Goal: Contribute content

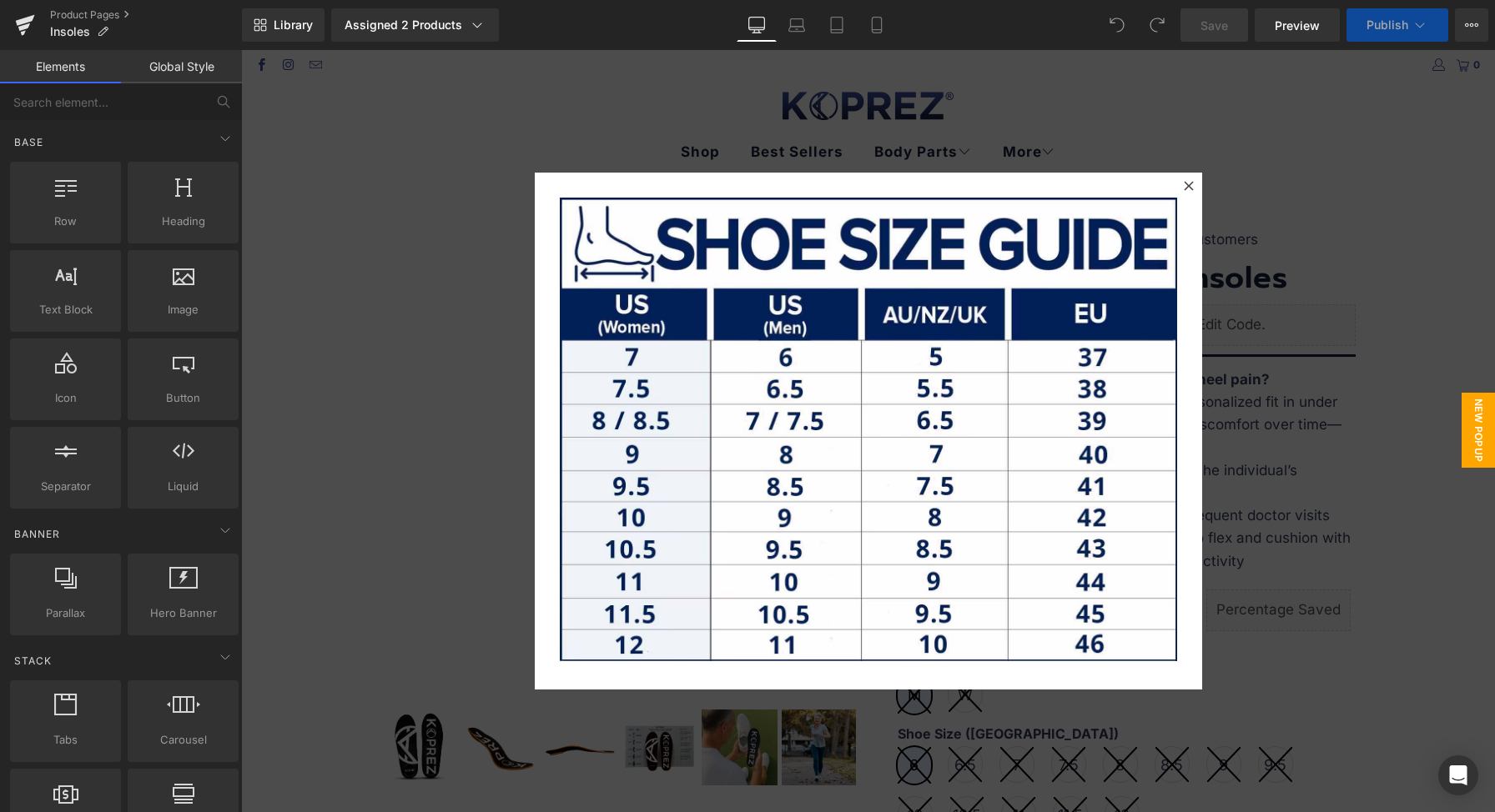
click at [1296, 372] on div at bounding box center [868, 431] width 1253 height 762
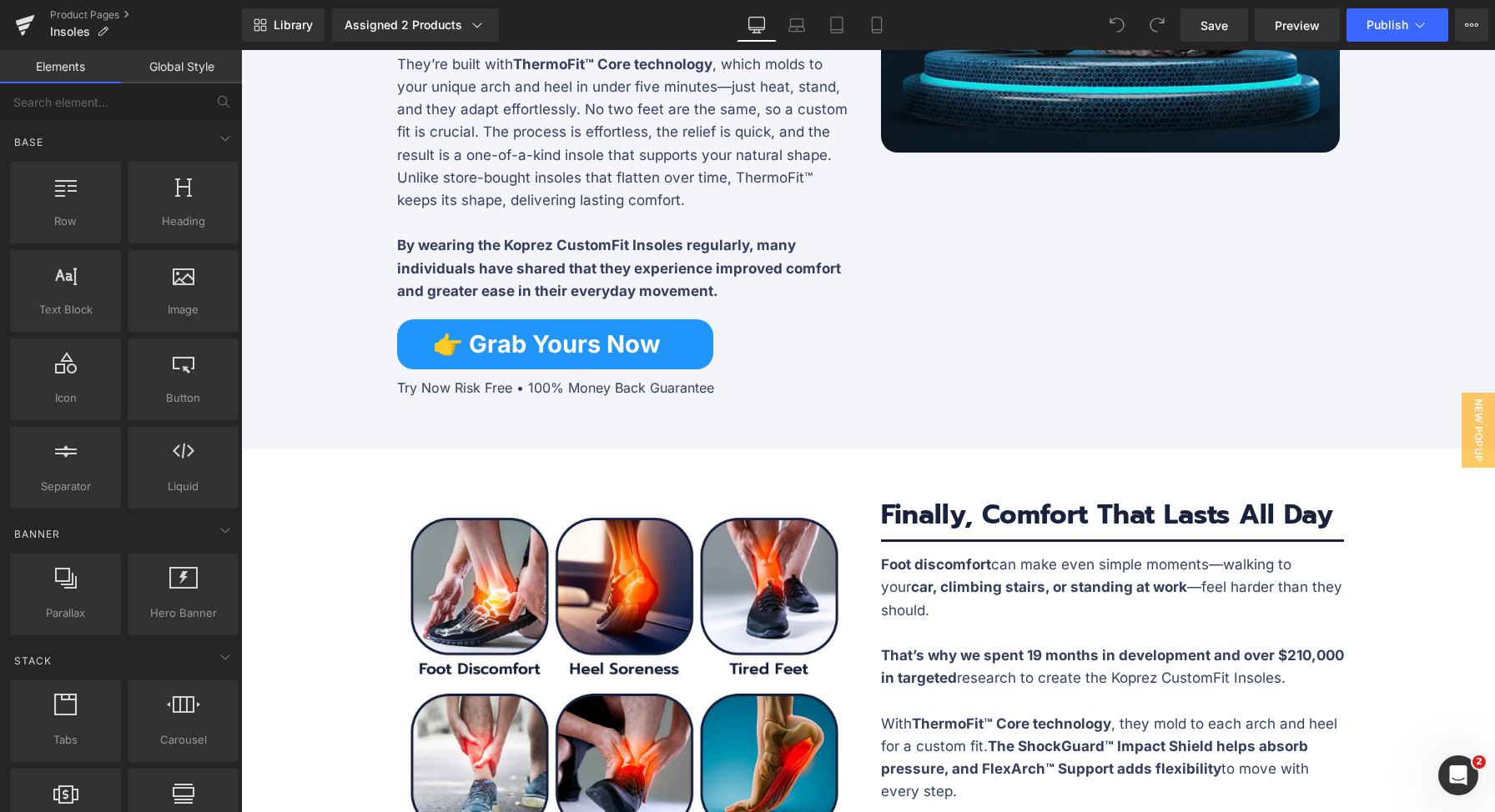
scroll to position [1813, 0]
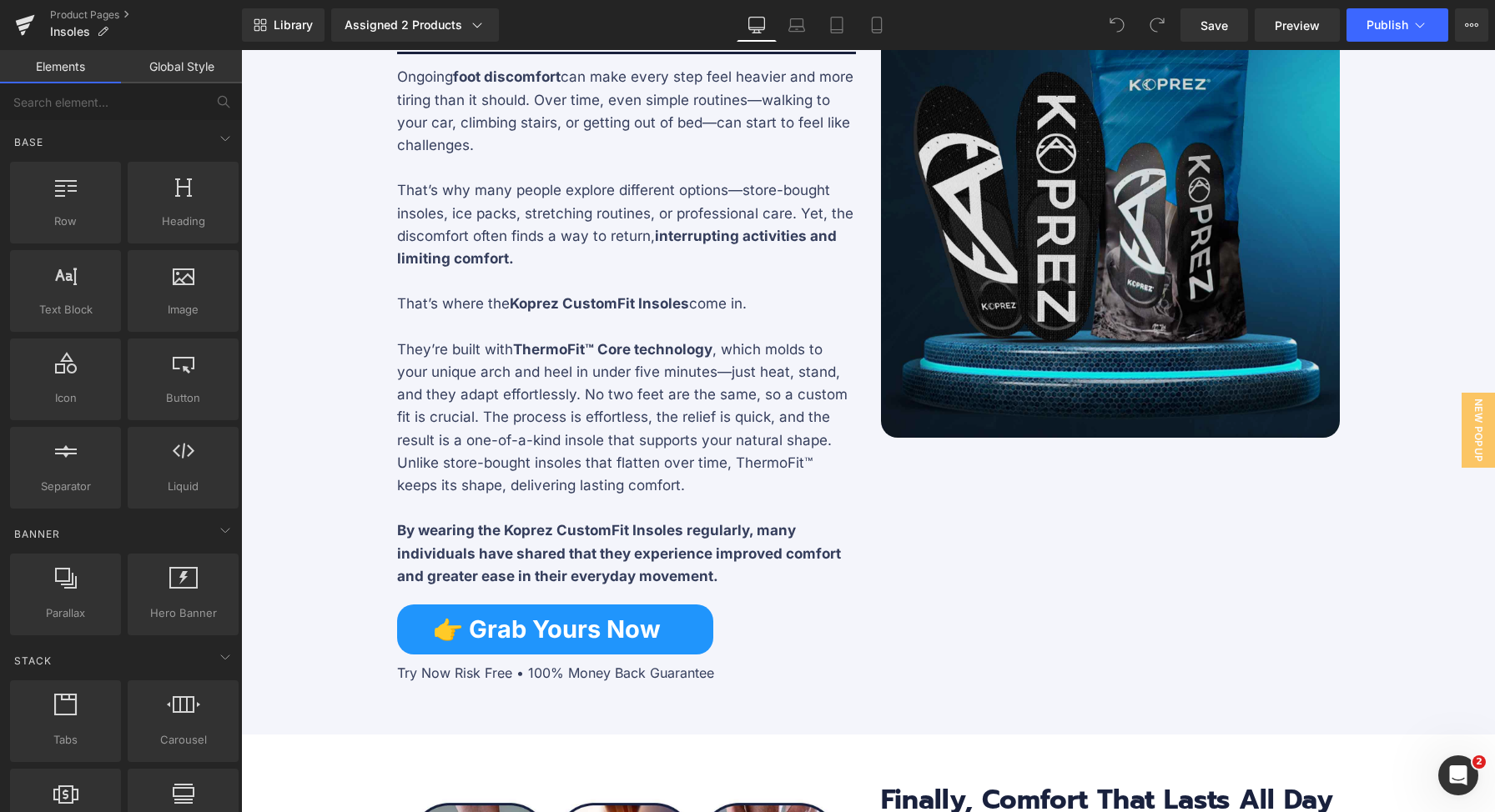
click at [1115, 350] on img at bounding box center [1110, 208] width 459 height 459
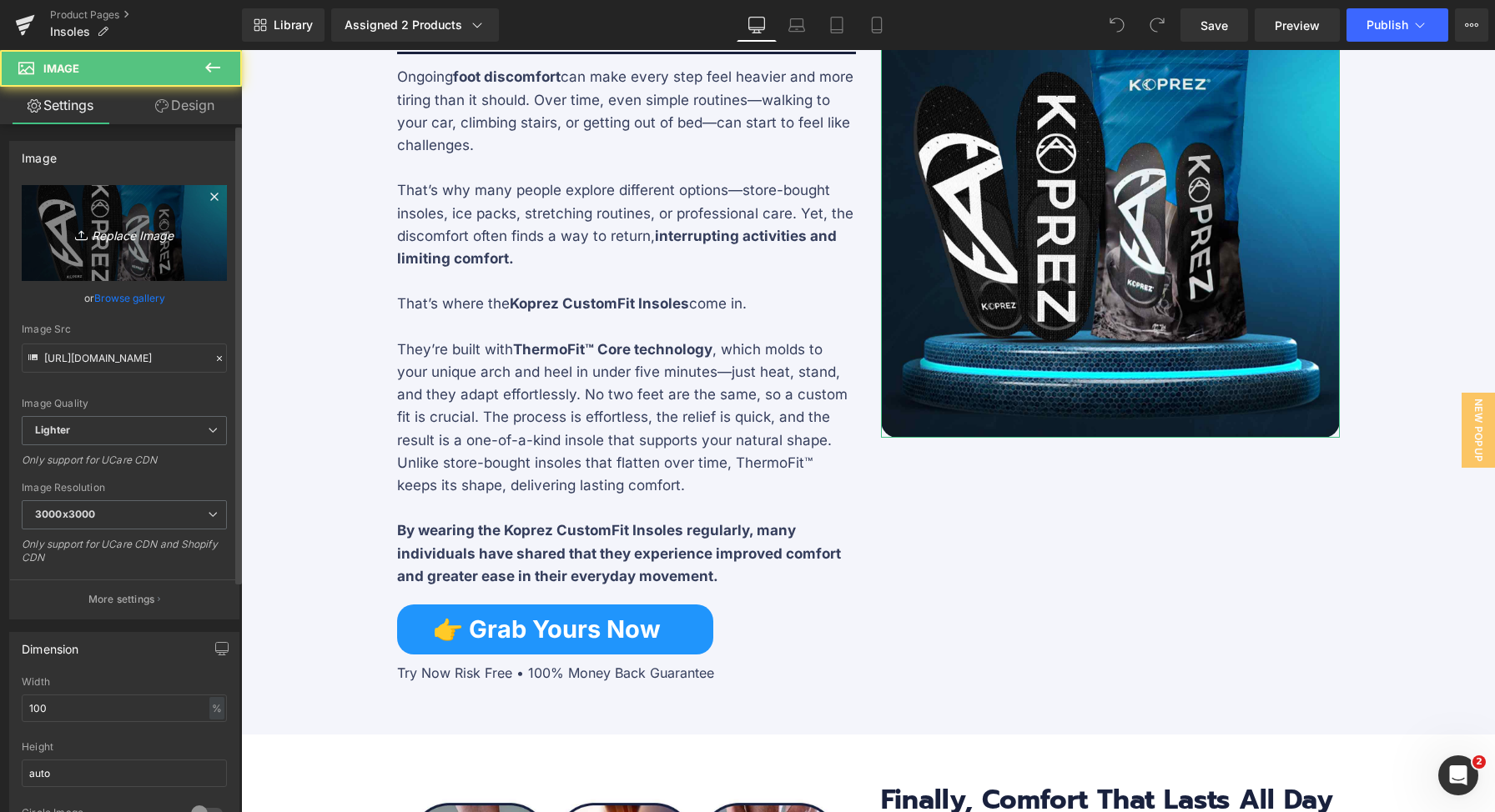
click at [128, 247] on link "Replace Image" at bounding box center [125, 233] width 206 height 96
type input "C:\fakepath\BANNER-1 (1).jpg"
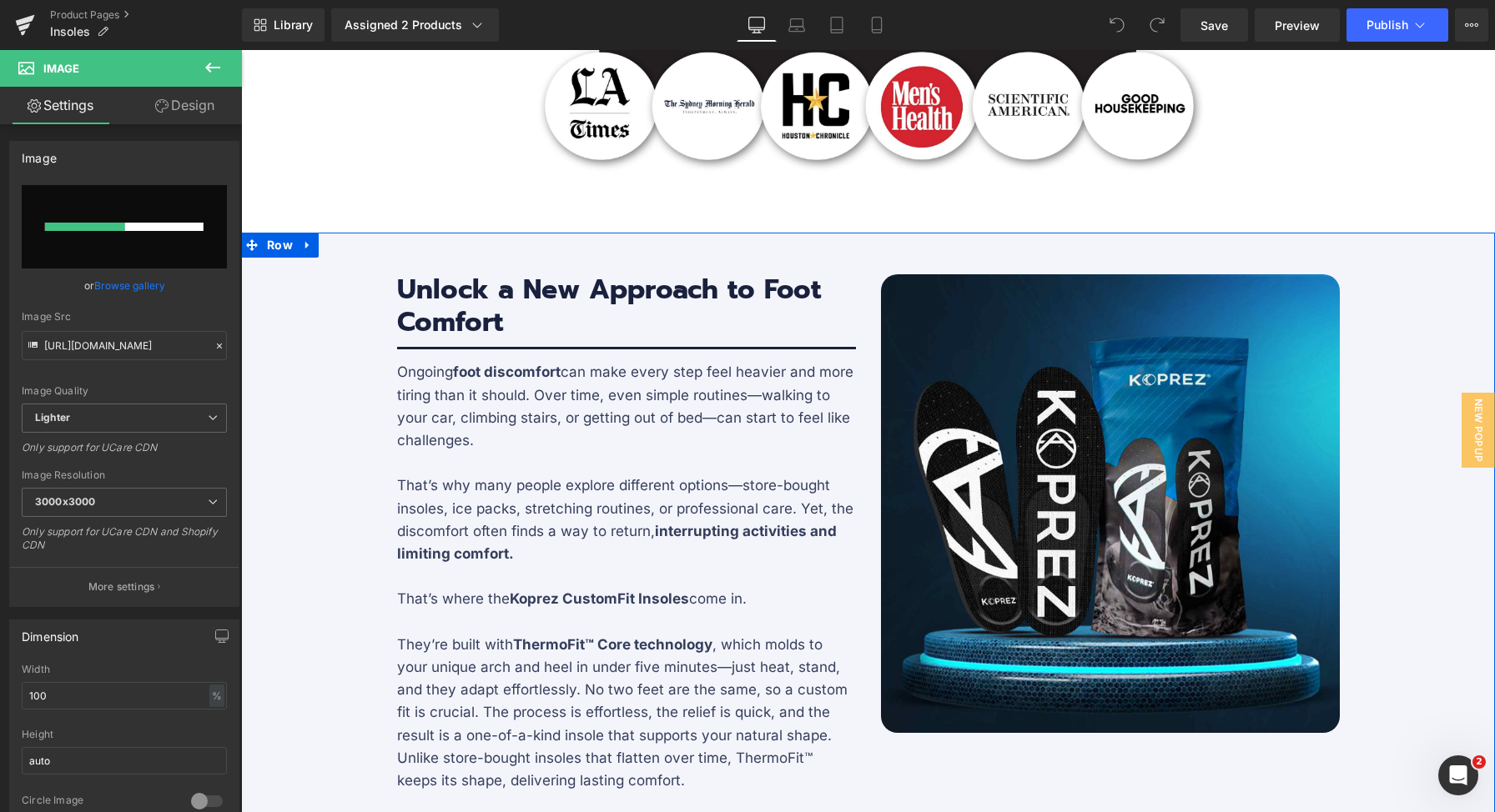
scroll to position [1529, 0]
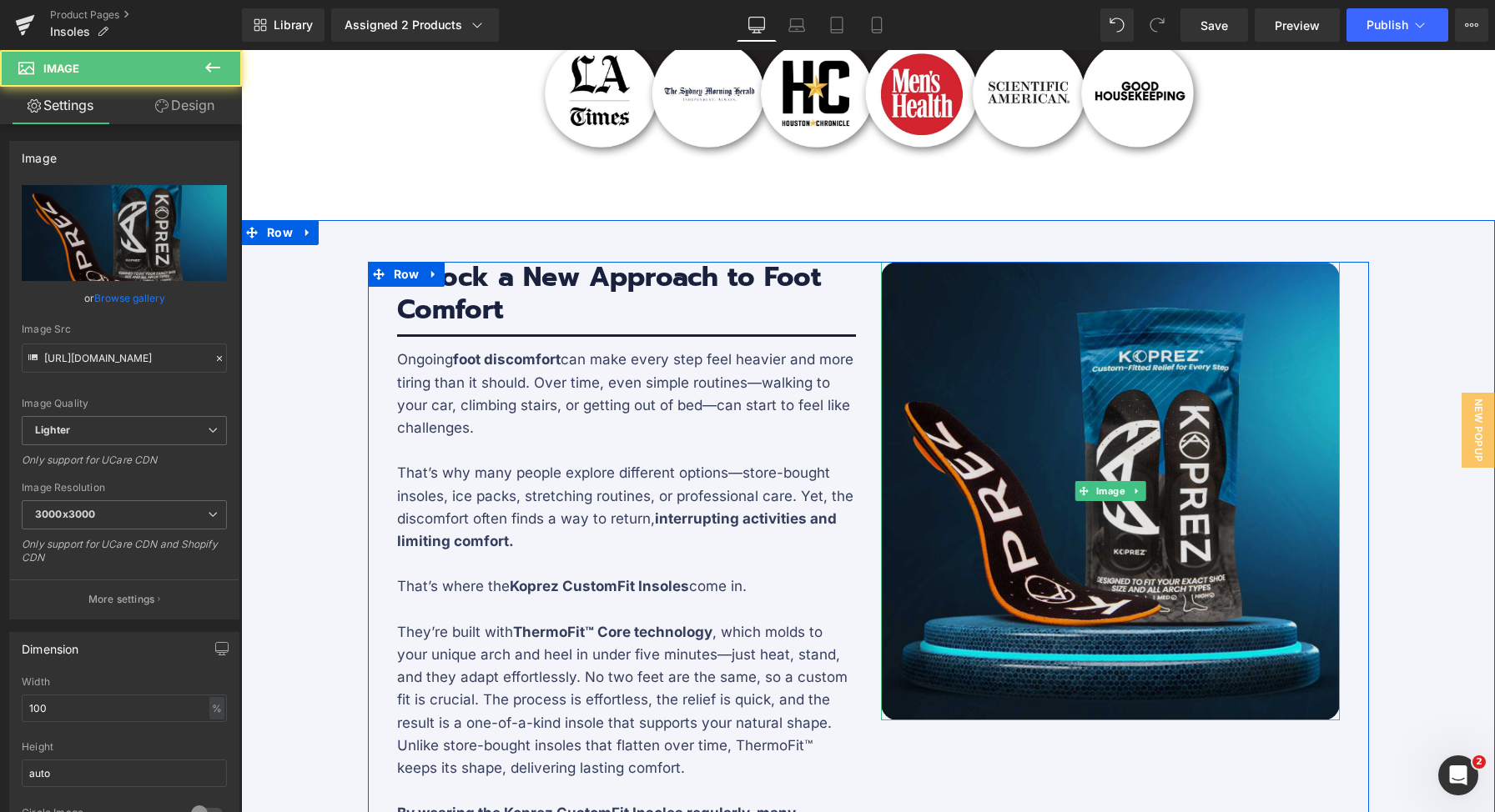
click at [1184, 358] on img at bounding box center [1110, 491] width 459 height 459
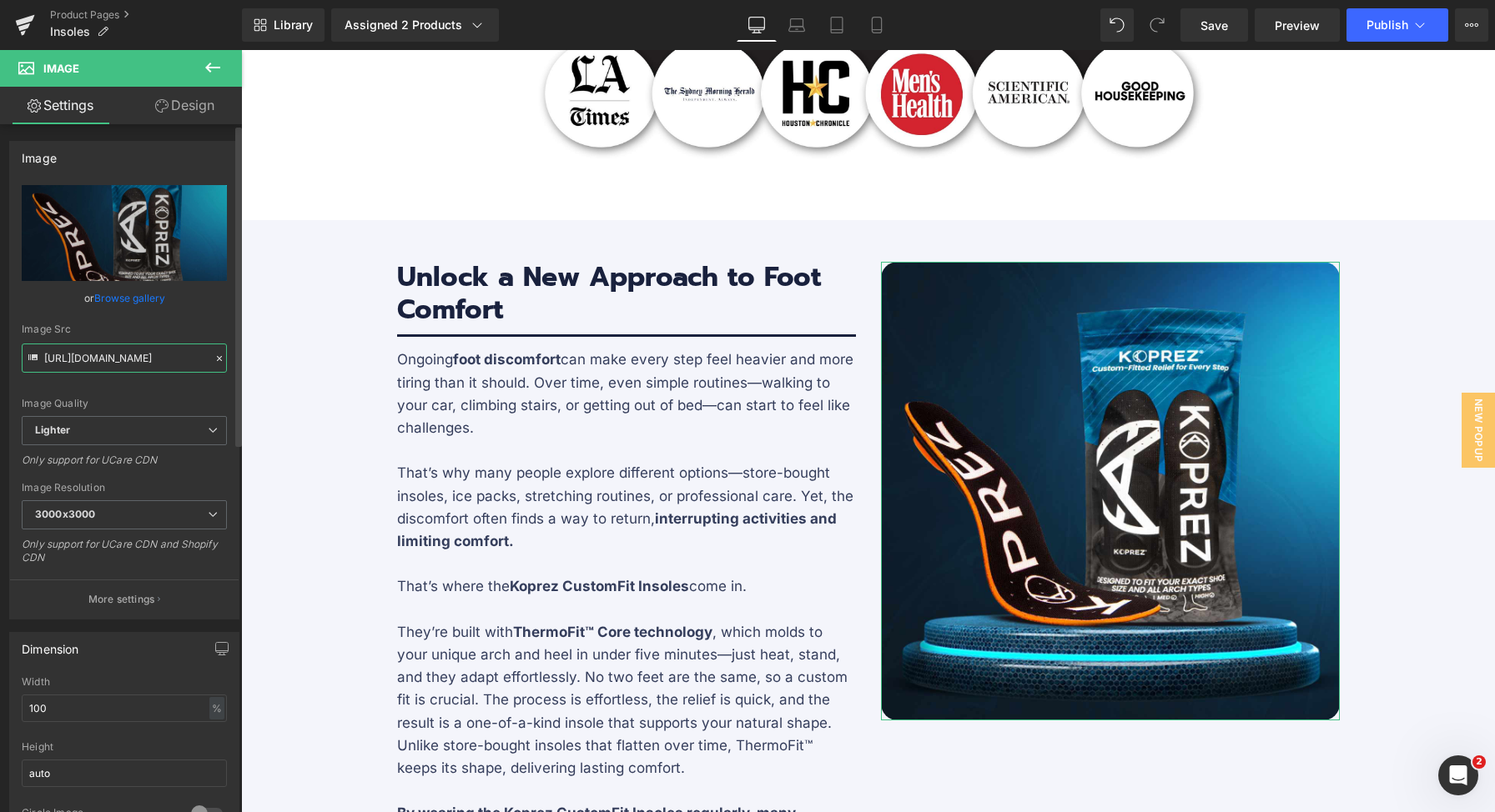
click at [86, 355] on input "[URL][DOMAIN_NAME]" at bounding box center [125, 357] width 206 height 29
type input "[URL][DOMAIN_NAME]"
click at [873, 25] on icon at bounding box center [876, 25] width 17 height 17
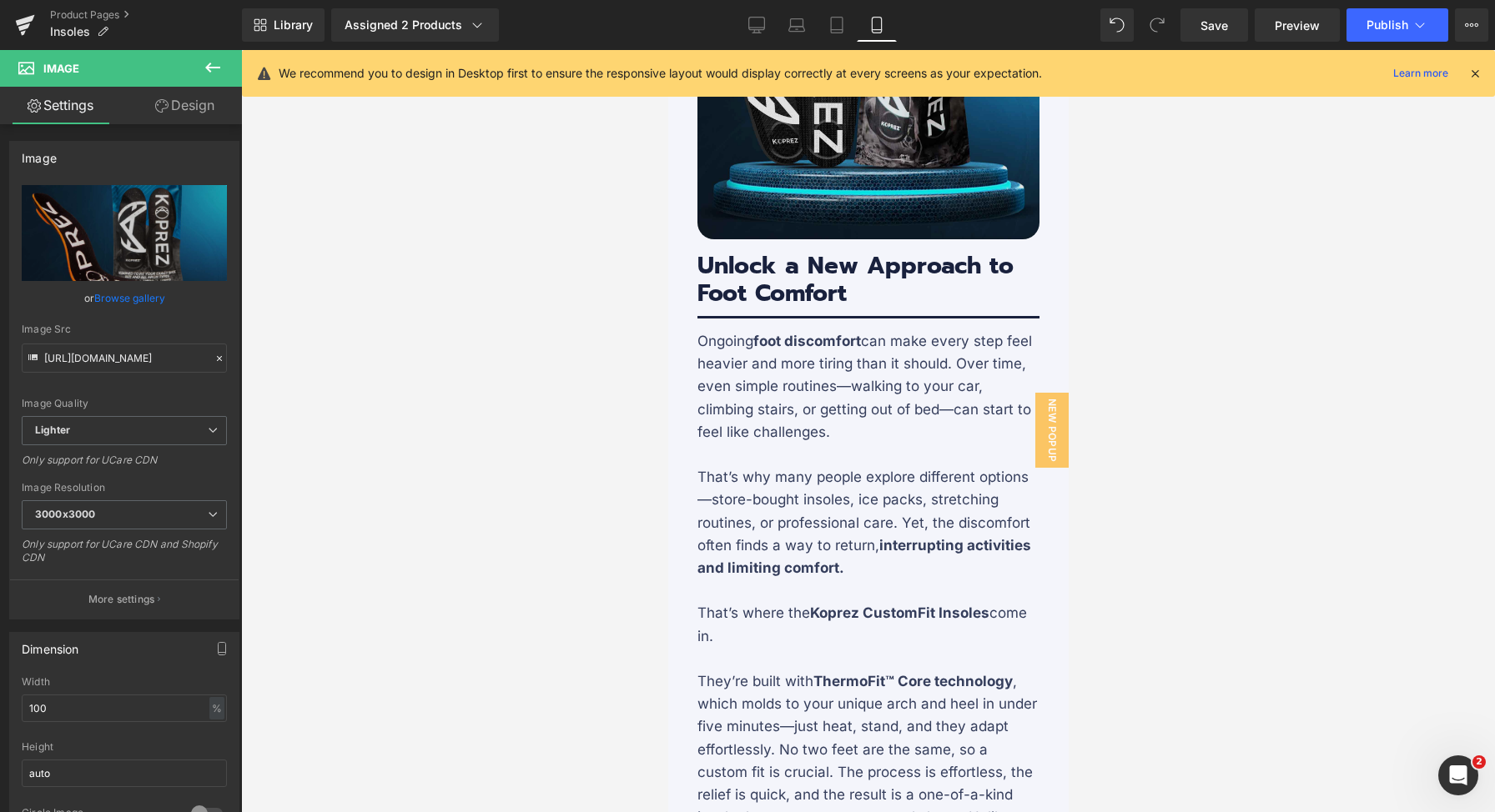
scroll to position [2362, 0]
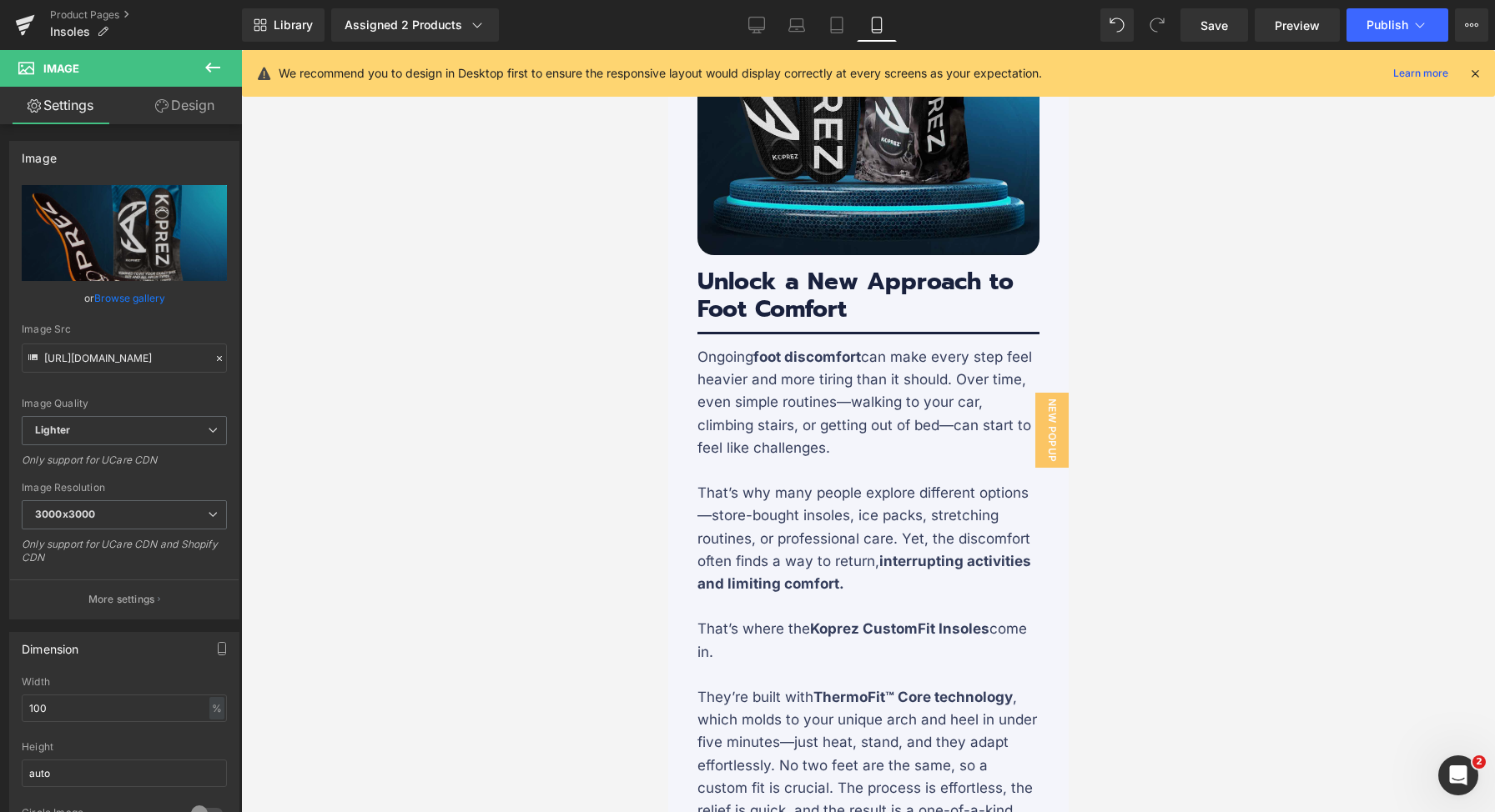
click at [875, 222] on img at bounding box center [867, 84] width 342 height 342
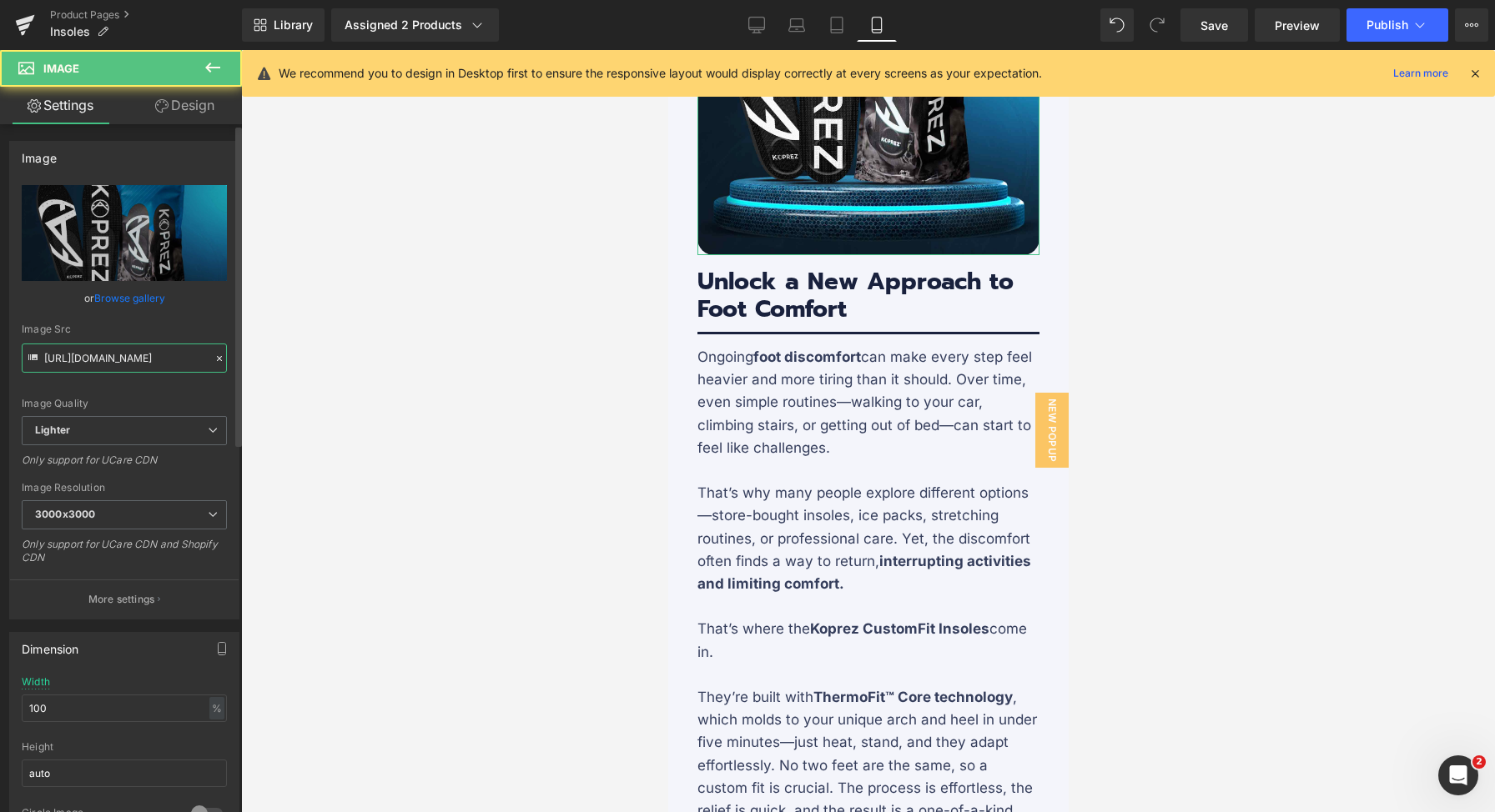
click at [90, 356] on input "[URL][DOMAIN_NAME]" at bounding box center [125, 357] width 206 height 29
paste input "181046af-3020-4a9e-a4f7-061dcd54b8d1/-/format/auto/-/preview/3000x3000/-/qualit…"
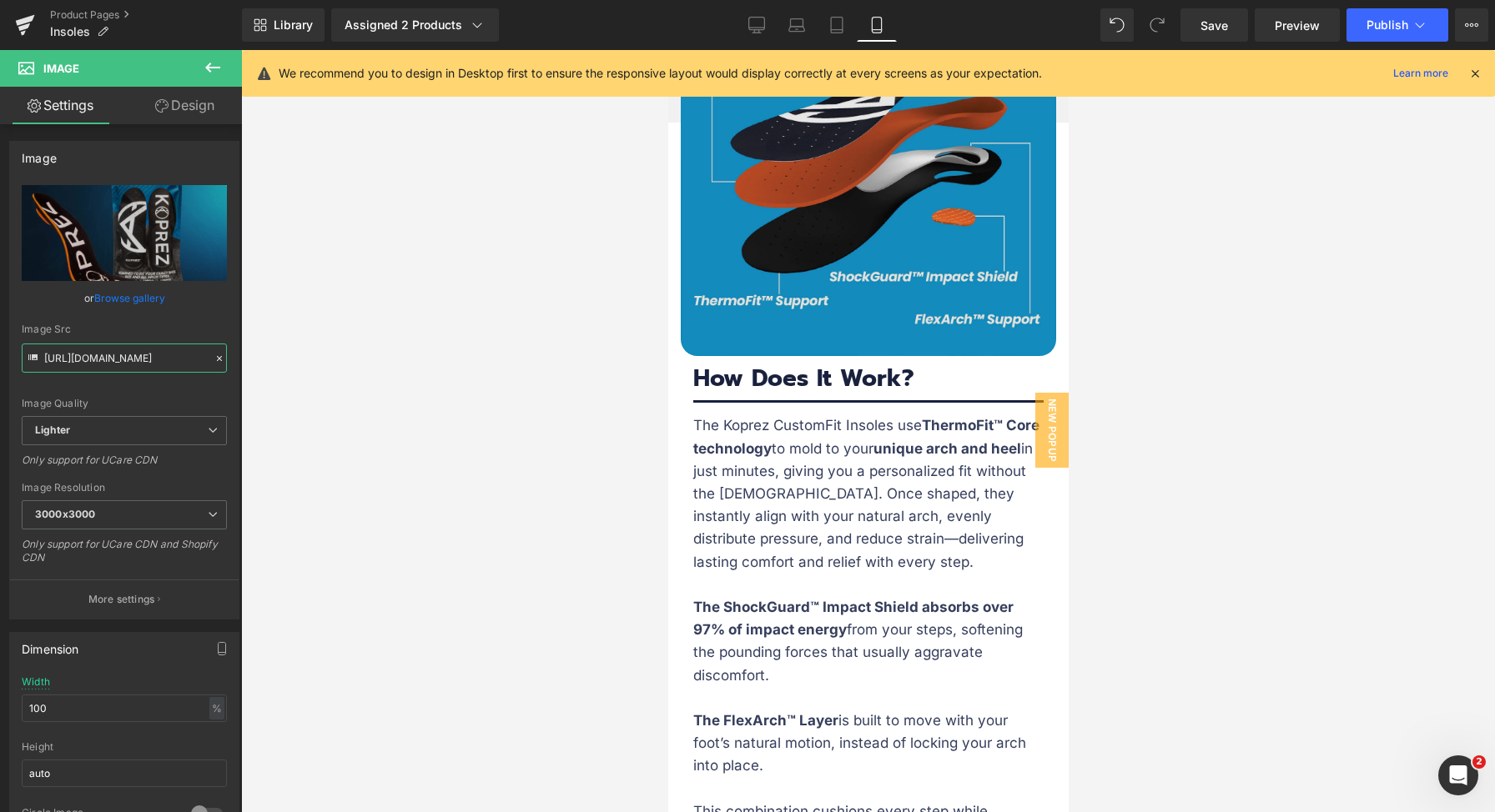
scroll to position [4544, 0]
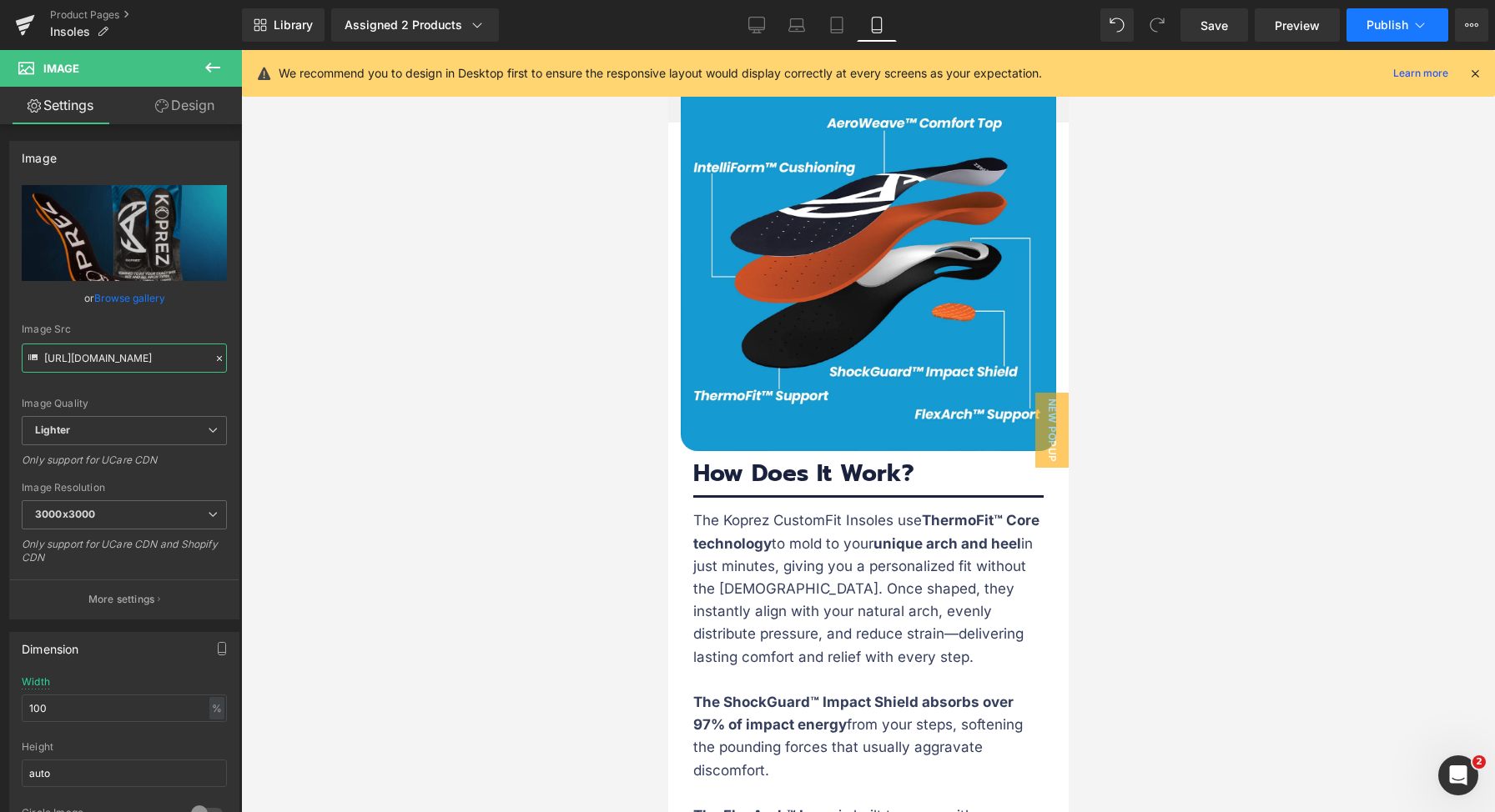
type input "[URL][DOMAIN_NAME]"
click at [1393, 21] on span "Publish" at bounding box center [1387, 24] width 42 height 13
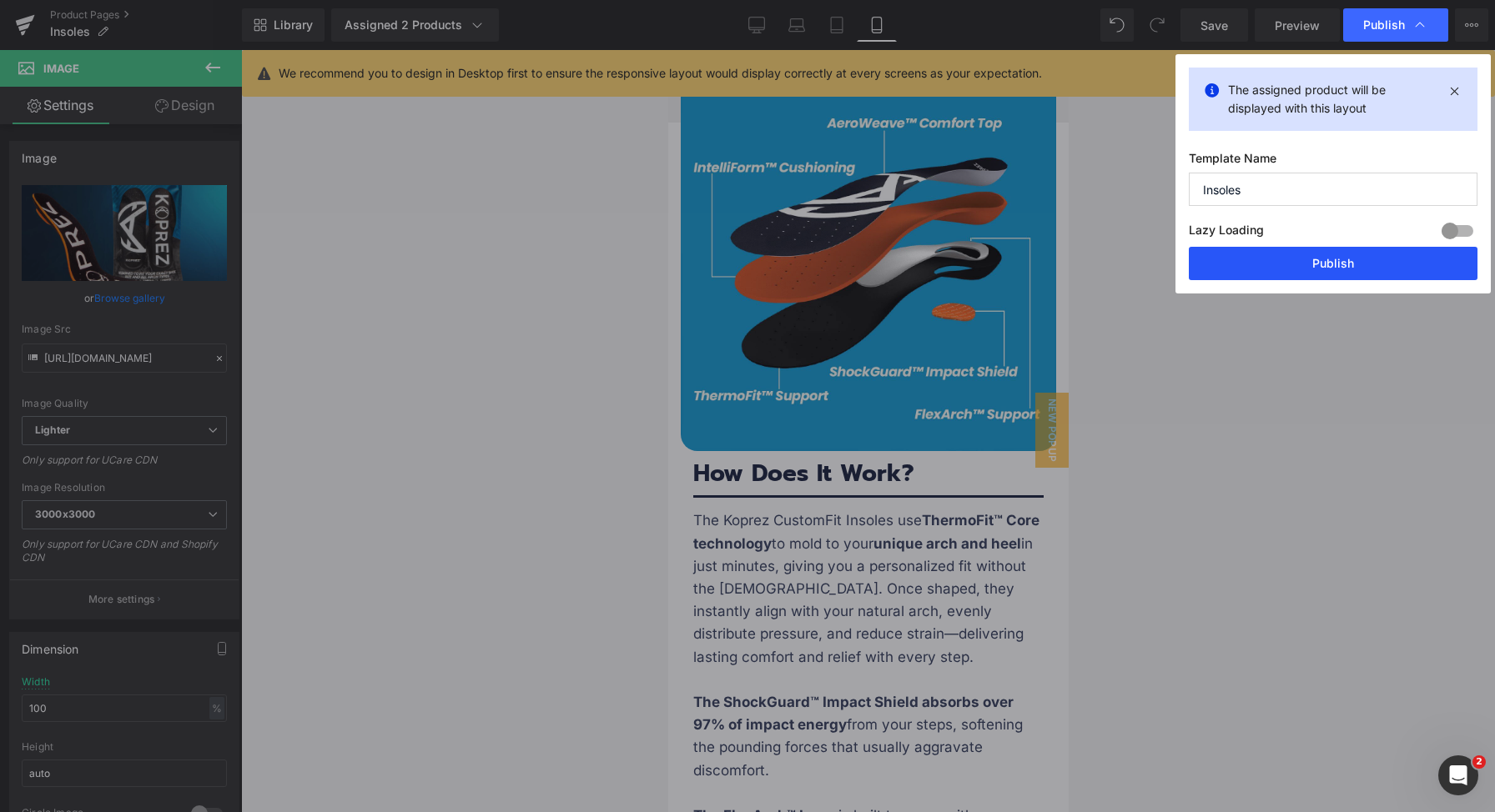
click at [1271, 271] on button "Publish" at bounding box center [1332, 262] width 288 height 33
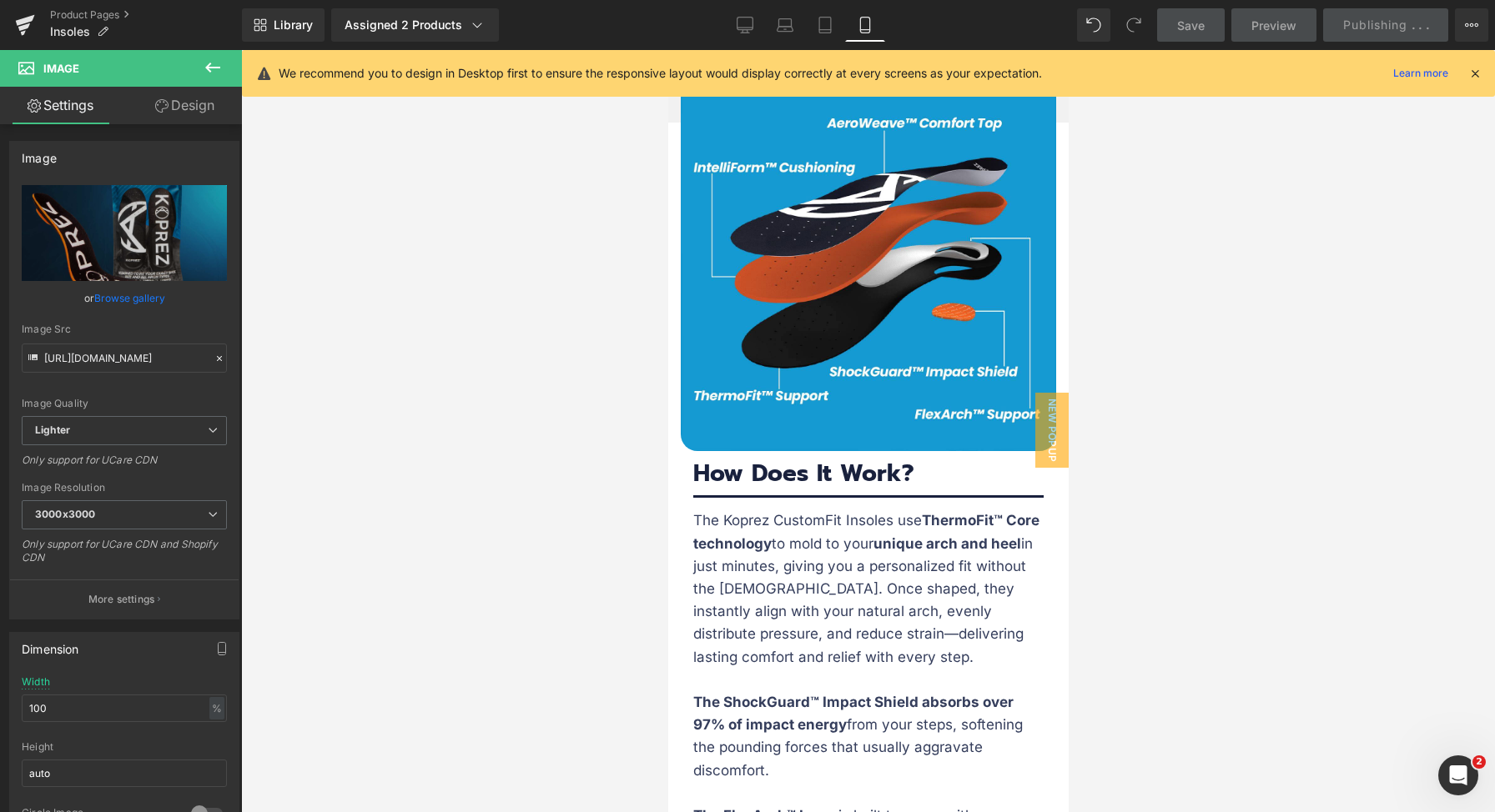
scroll to position [3662, 0]
